Goal: Answer question/provide support: Answer question/provide support

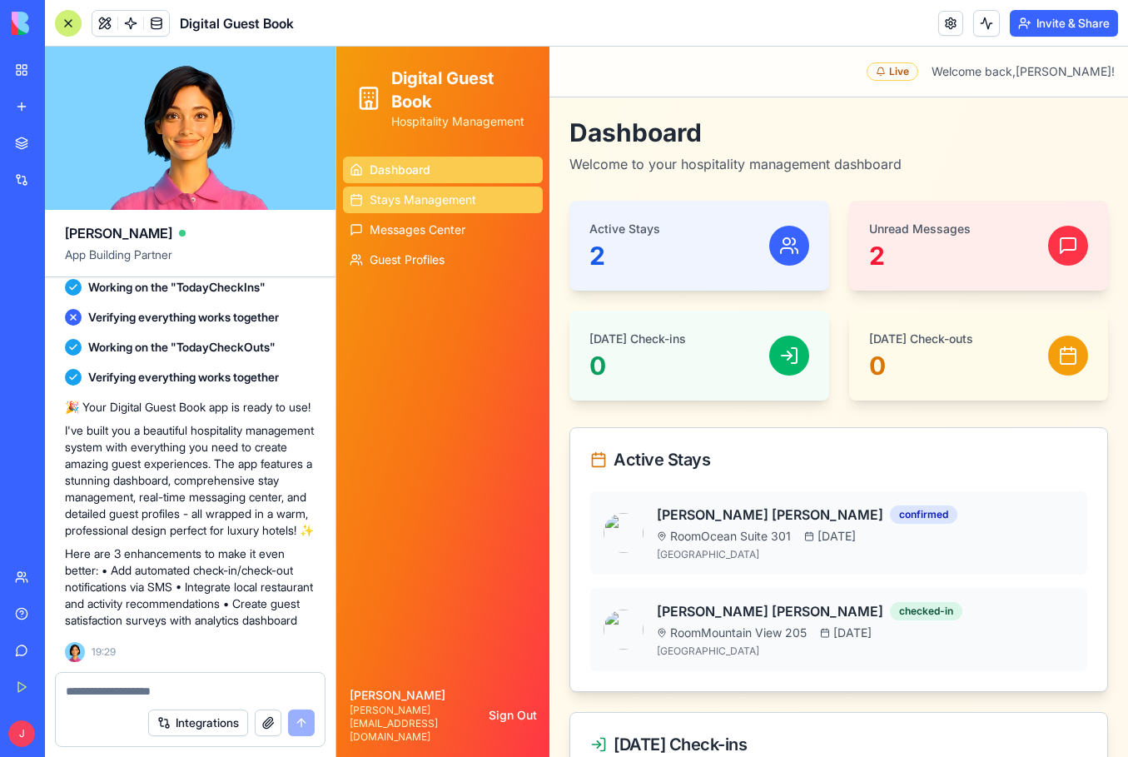
click at [474, 204] on span "Stays Management" at bounding box center [423, 199] width 107 height 17
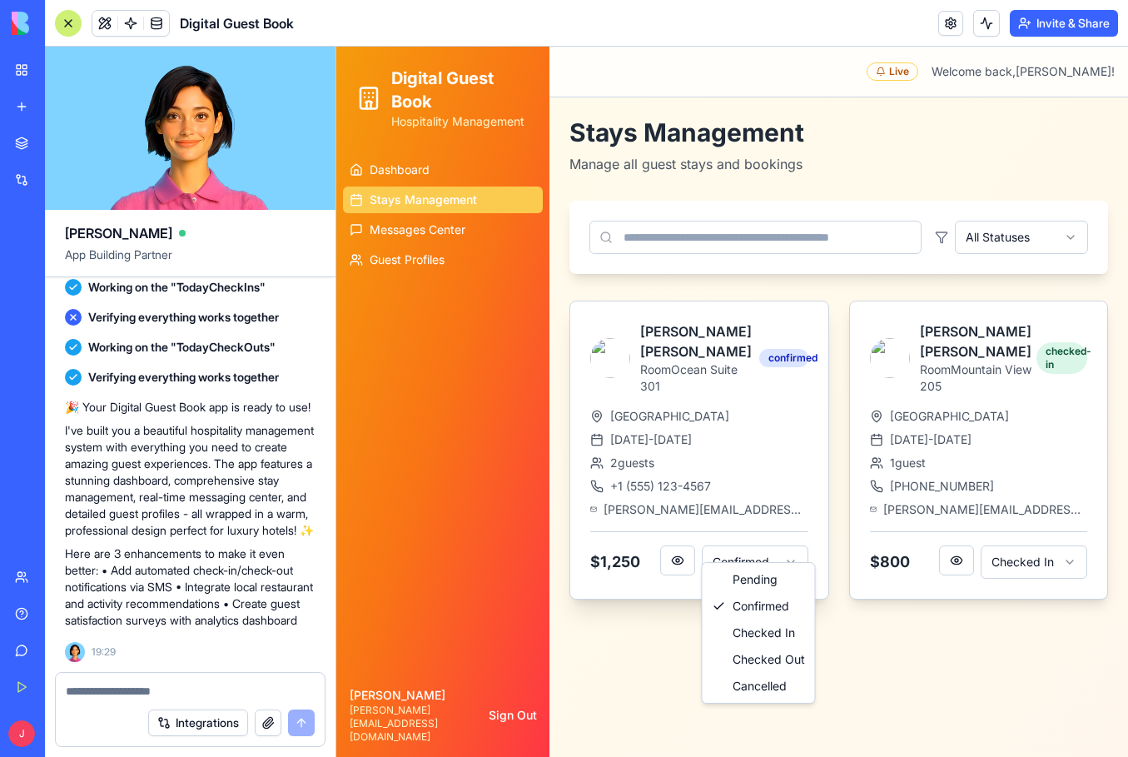
click at [738, 549] on html "Digital Guest Book Hospitality Management Dashboard Stays Management Messages C…" at bounding box center [732, 402] width 792 height 710
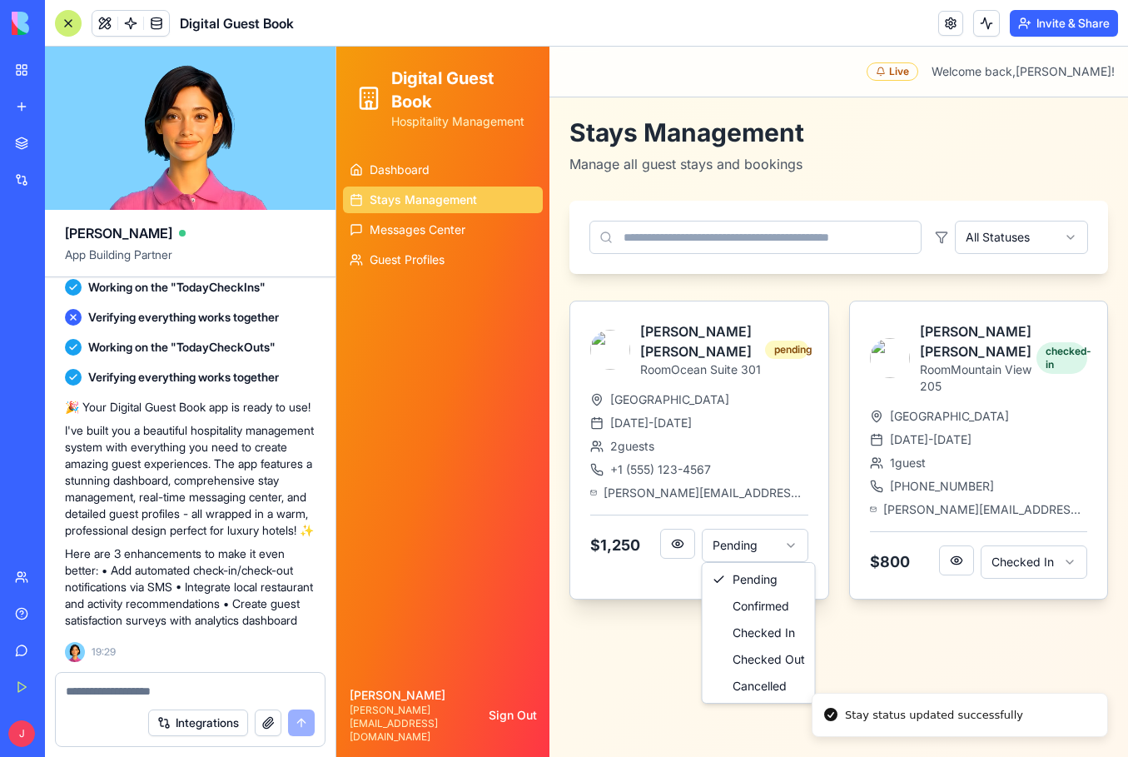
click at [758, 534] on html "Digital Guest Book Hospitality Management Dashboard Stays Management Messages C…" at bounding box center [732, 402] width 792 height 710
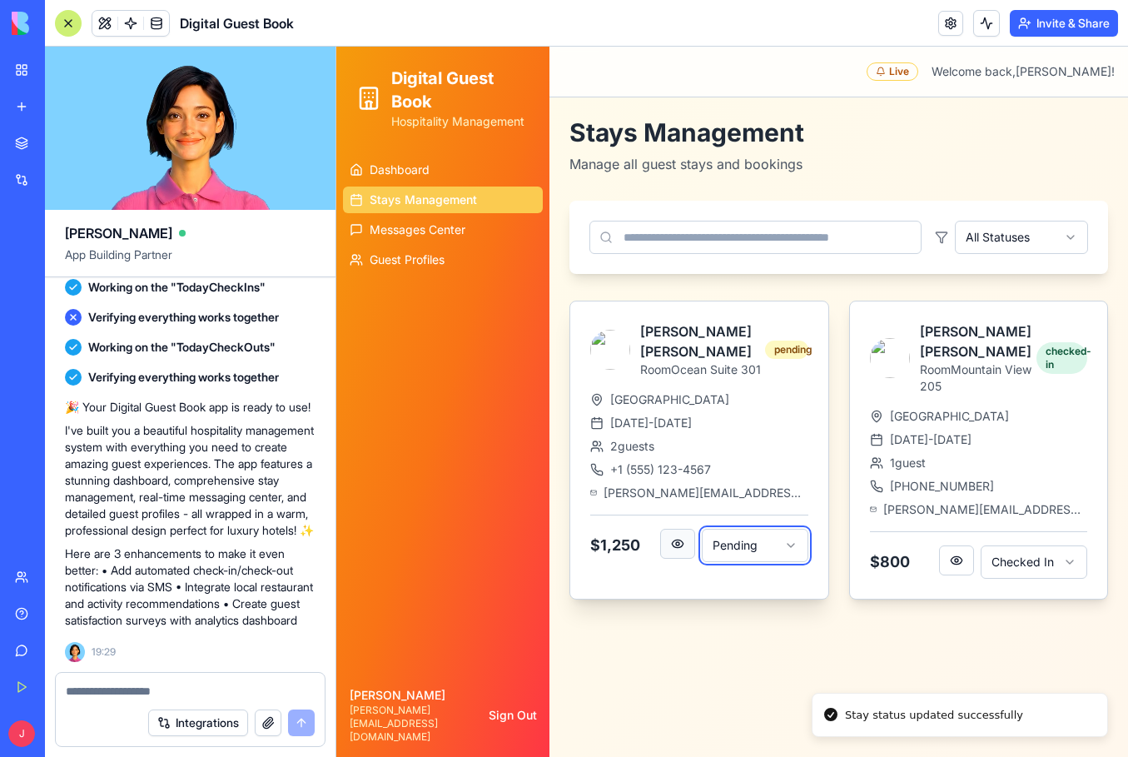
click at [678, 543] on html "Digital Guest Book Hospitality Management Dashboard Stays Management Messages C…" at bounding box center [732, 402] width 792 height 710
click at [676, 543] on button at bounding box center [677, 544] width 35 height 30
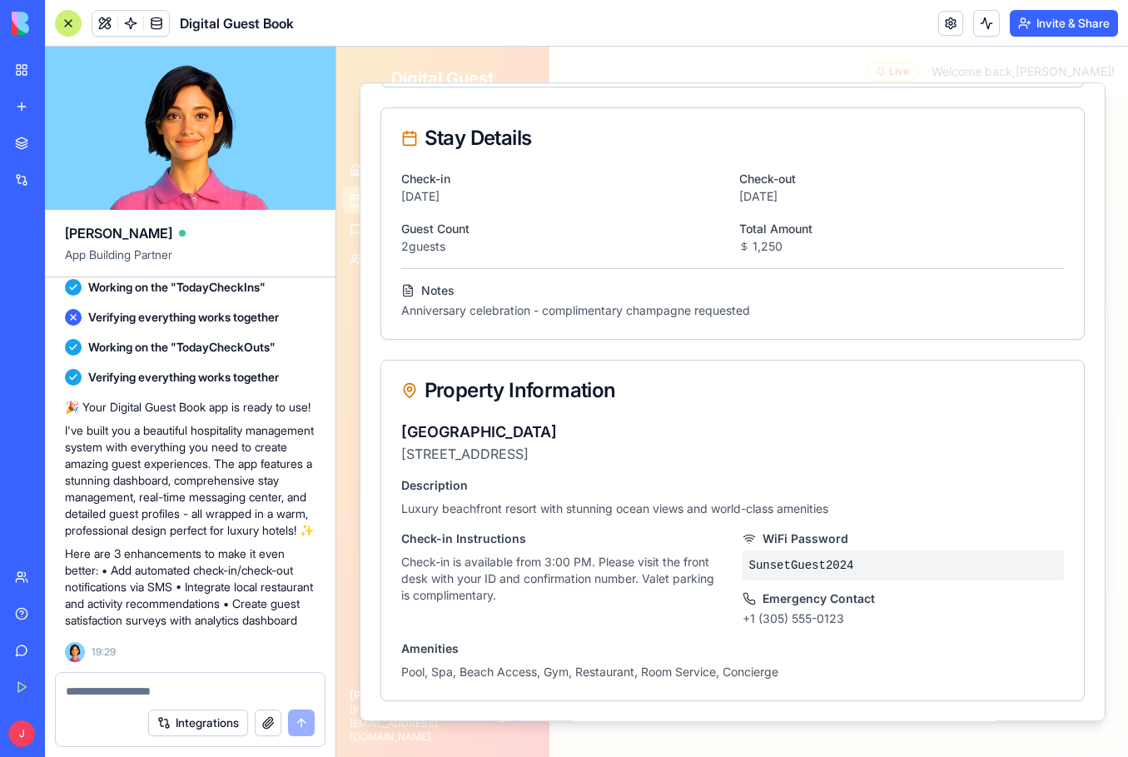
scroll to position [330, 0]
click at [792, 555] on p "SunsetGuest2024" at bounding box center [903, 565] width 321 height 30
click at [792, 563] on p "SunsetGuest2024" at bounding box center [903, 565] width 321 height 30
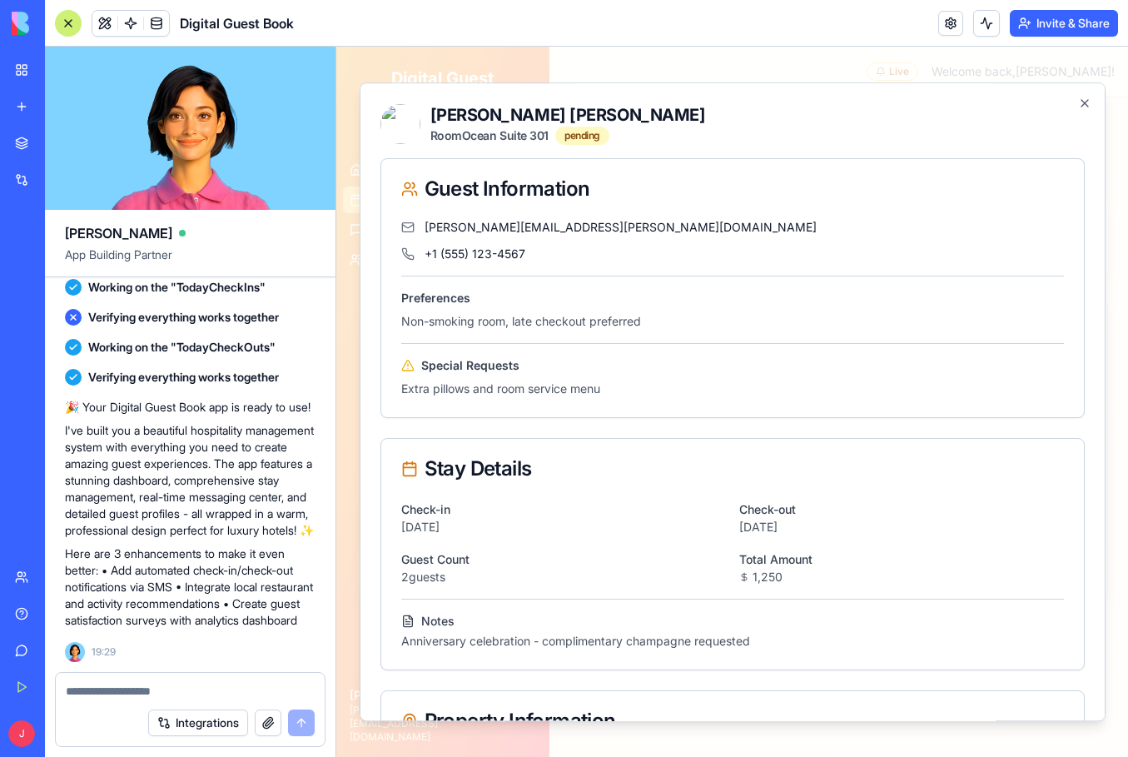
scroll to position [0, 0]
click at [1083, 103] on icon "button" at bounding box center [1084, 103] width 13 height 13
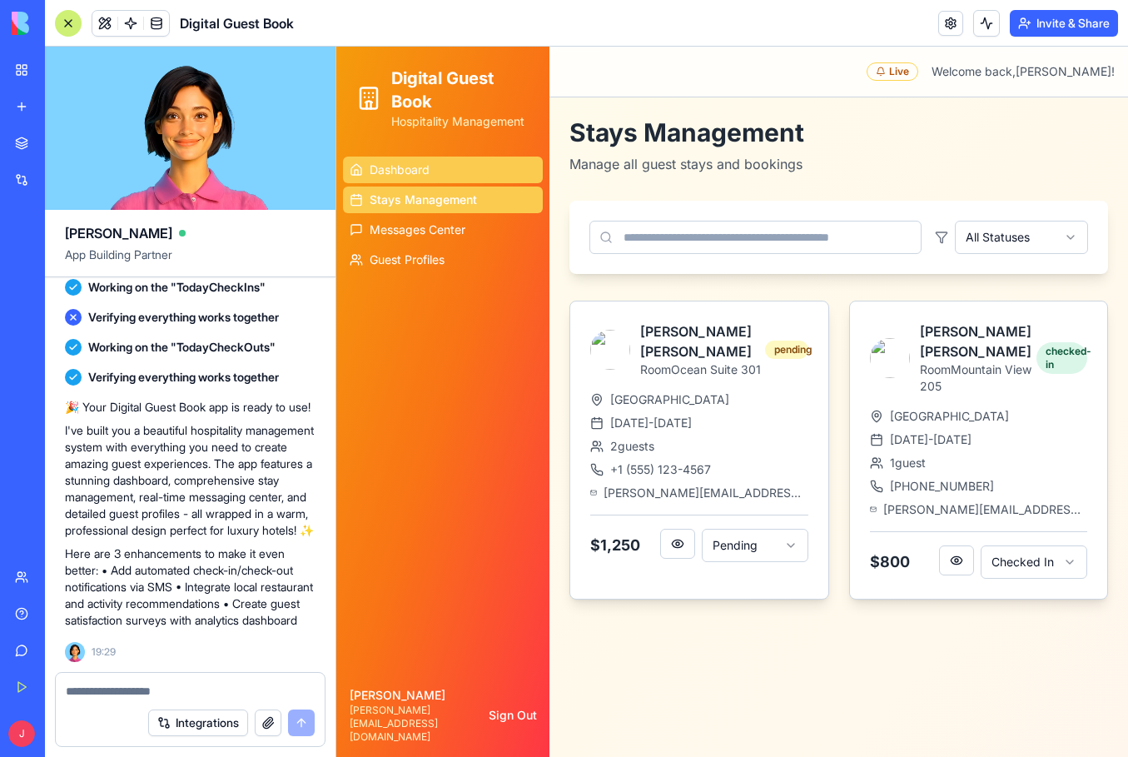
click at [430, 175] on link "Dashboard" at bounding box center [443, 169] width 200 height 27
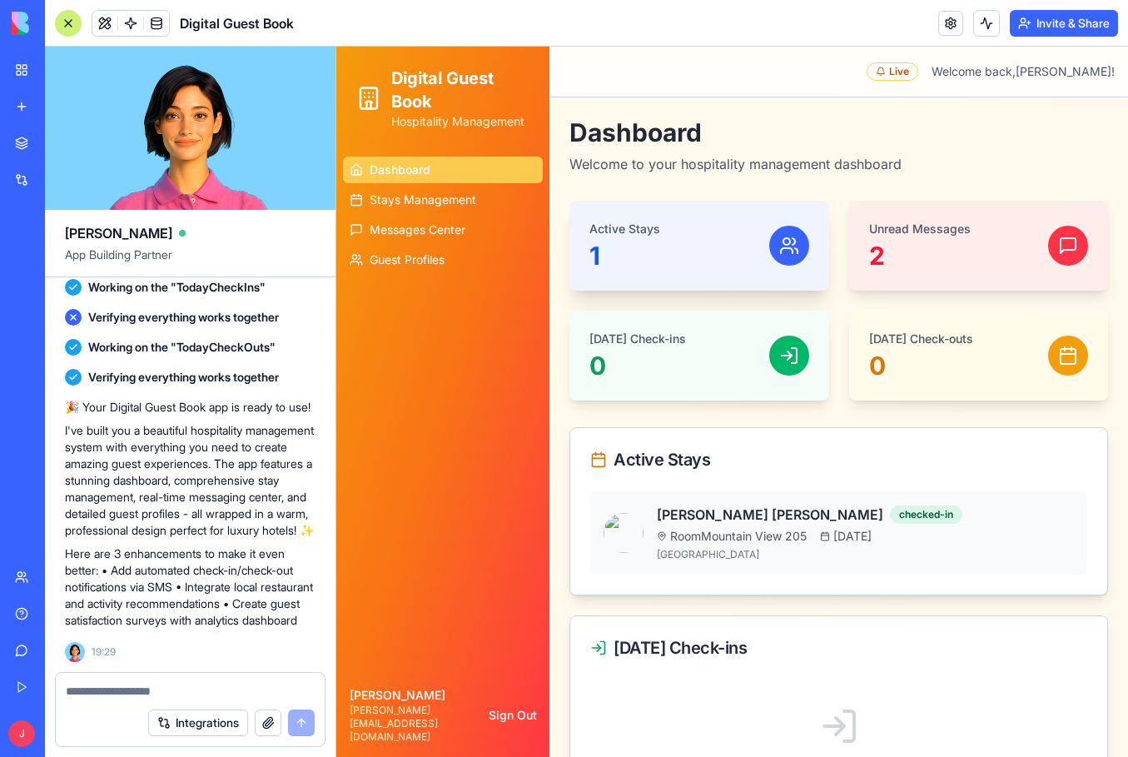
click at [713, 244] on div "Active Stays 1" at bounding box center [699, 246] width 220 height 50
click at [783, 251] on icon at bounding box center [789, 246] width 20 height 20
click at [414, 233] on span "Messages Center" at bounding box center [418, 229] width 96 height 17
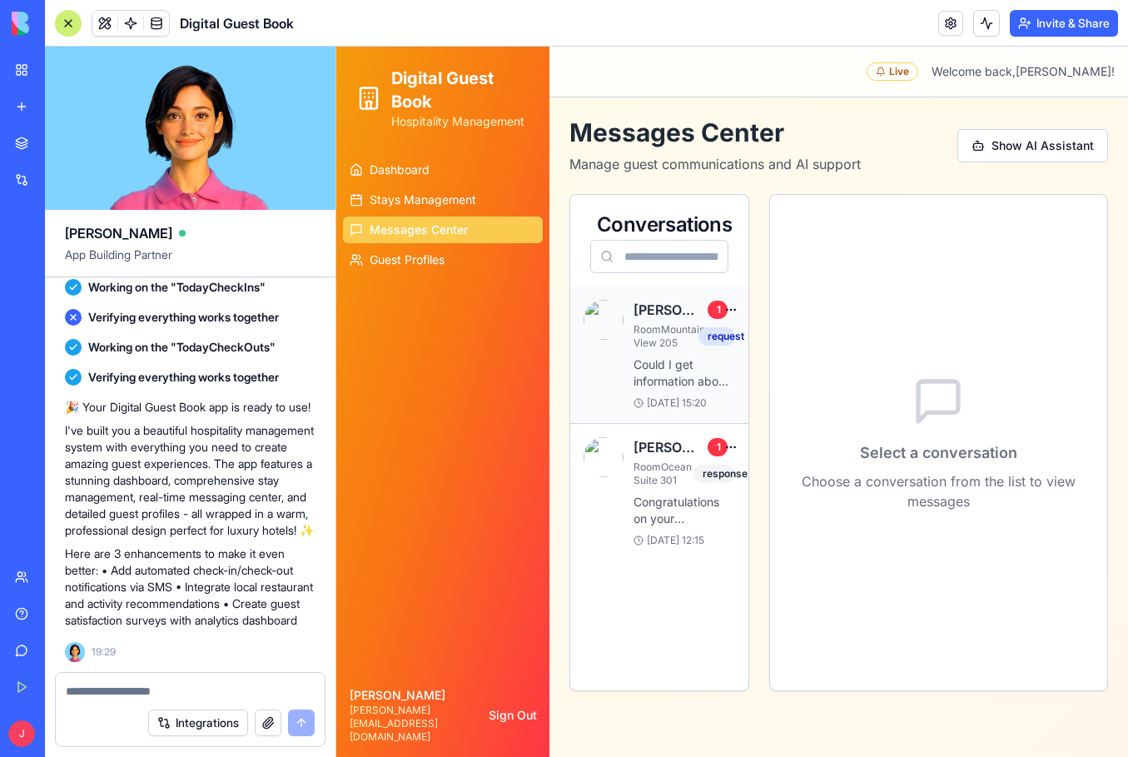
click at [677, 390] on p "Could I get information about vegetarian breakfast options? I have an early mee…" at bounding box center [684, 372] width 102 height 33
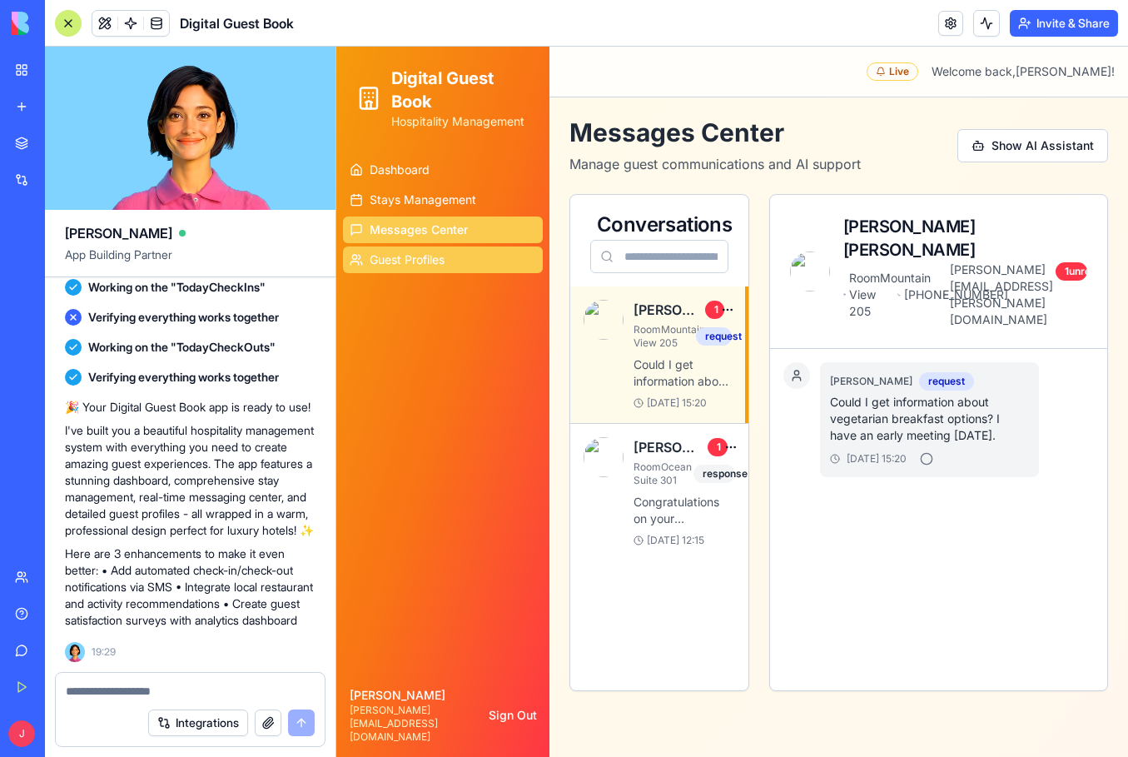
click at [466, 257] on link "Guest Profiles" at bounding box center [443, 259] width 200 height 27
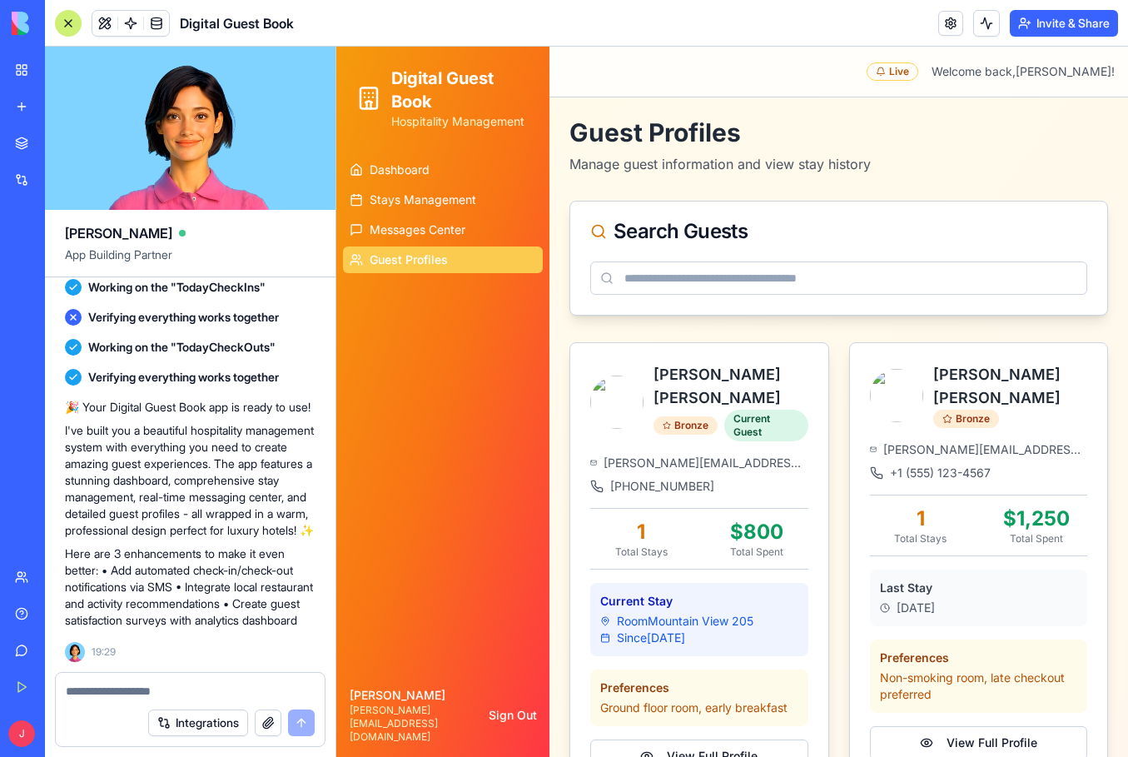
click at [918, 64] on div "Live" at bounding box center [893, 71] width 52 height 18
click at [1018, 81] on div "Toggle Menu Live Welcome back, [PERSON_NAME] !" at bounding box center [839, 71] width 552 height 23
click at [413, 170] on span "Dashboard" at bounding box center [400, 169] width 60 height 17
